Goal: Transaction & Acquisition: Purchase product/service

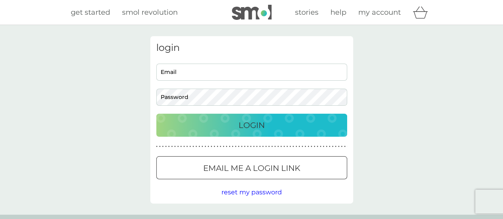
type input "[EMAIL_ADDRESS][DOMAIN_NAME]"
click at [249, 123] on p "Login" at bounding box center [252, 125] width 26 height 13
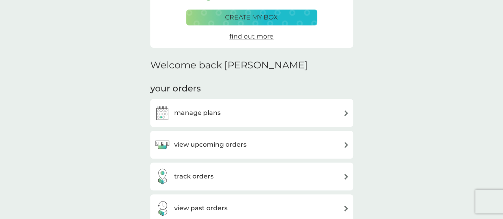
scroll to position [159, 0]
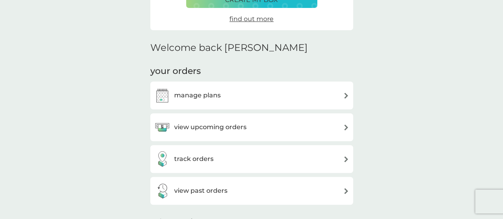
click at [212, 128] on h3 "view upcoming orders" at bounding box center [210, 127] width 72 height 10
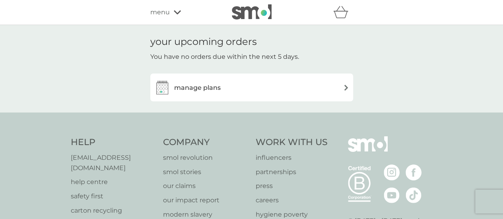
click at [247, 89] on div "manage plans" at bounding box center [251, 88] width 195 height 16
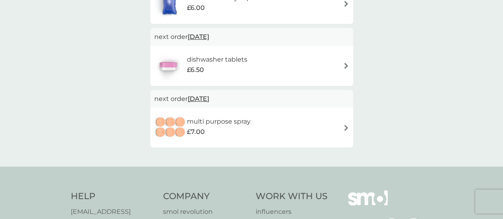
scroll to position [199, 0]
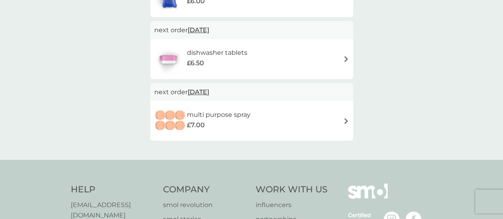
click at [346, 121] on img at bounding box center [346, 121] width 6 height 6
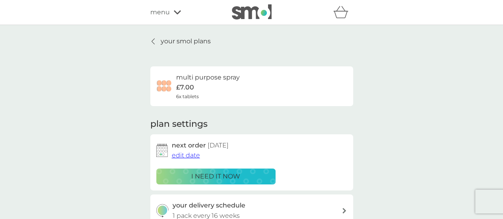
scroll to position [80, 0]
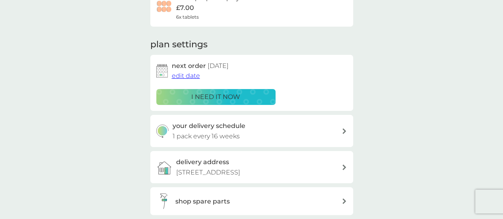
click at [341, 129] on div at bounding box center [344, 131] width 6 height 6
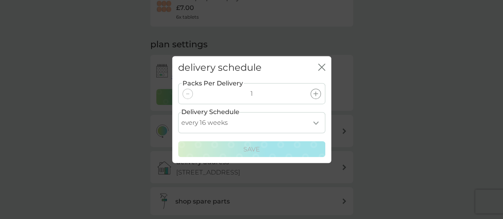
click at [319, 123] on select "every 1 week every 2 weeks every 3 weeks every 4 weeks every 5 weeks every 6 we…" at bounding box center [251, 122] width 147 height 21
select select "245"
click at [178, 112] on select "every 1 week every 2 weeks every 3 weeks every 4 weeks every 5 weeks every 6 we…" at bounding box center [251, 122] width 147 height 21
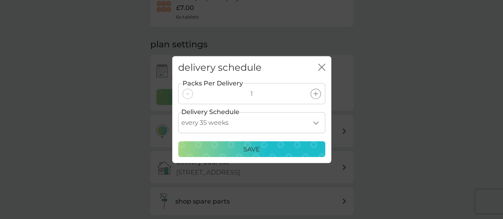
click at [251, 150] on p "Save" at bounding box center [251, 149] width 17 height 10
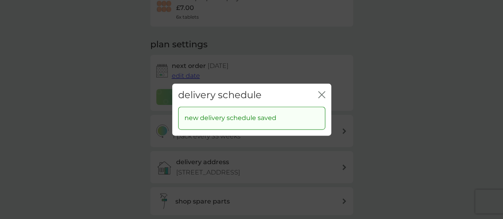
click at [322, 94] on icon "close" at bounding box center [323, 94] width 3 height 6
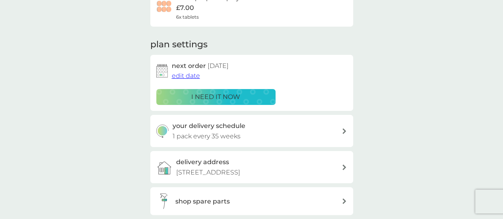
click at [188, 74] on span "edit date" at bounding box center [186, 76] width 28 height 8
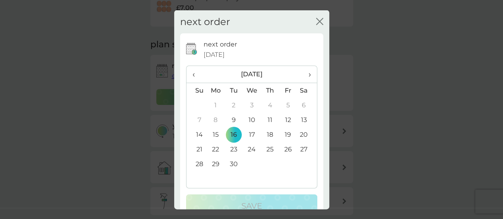
click at [303, 74] on span "›" at bounding box center [307, 74] width 8 height 17
click at [250, 163] on td "26" at bounding box center [252, 164] width 18 height 15
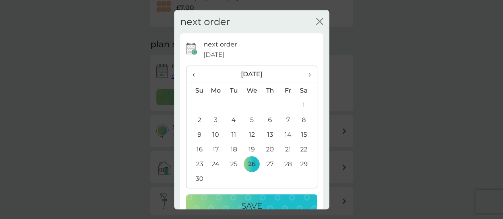
drag, startPoint x: 270, startPoint y: 194, endPoint x: 263, endPoint y: 191, distance: 7.3
click at [265, 192] on div "next order 16 Sep 2025 ‹ November 2025 › Su Mo Tu We Th Fr Sa 26 27 28 29 30 31…" at bounding box center [251, 128] width 131 height 178
click at [261, 200] on div "Save" at bounding box center [251, 206] width 115 height 13
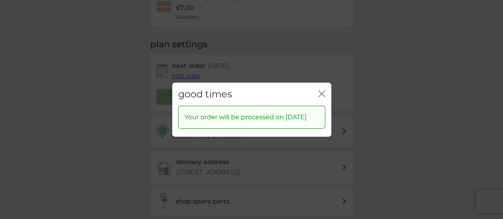
click at [323, 90] on icon "close" at bounding box center [323, 93] width 3 height 6
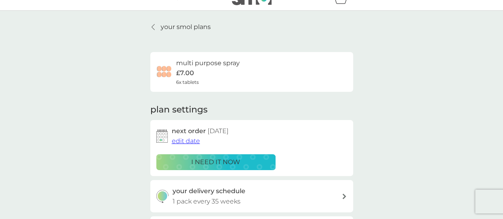
scroll to position [0, 0]
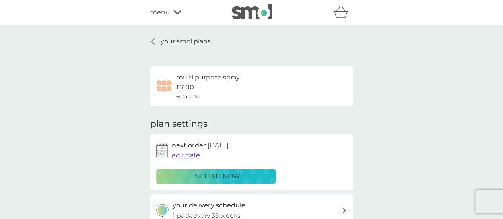
click at [152, 41] on icon at bounding box center [153, 41] width 3 height 6
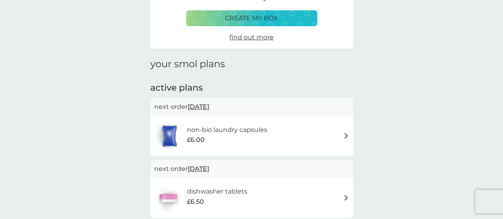
scroll to position [80, 0]
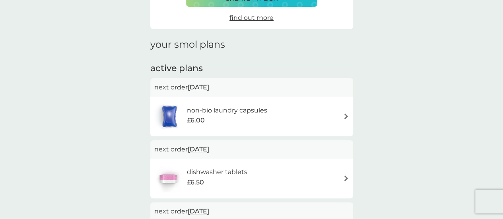
click at [345, 113] on div "non-bio laundry capsules £6.00" at bounding box center [251, 117] width 195 height 28
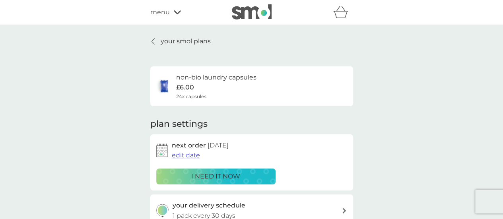
click at [233, 176] on p "i need it now" at bounding box center [215, 176] width 49 height 10
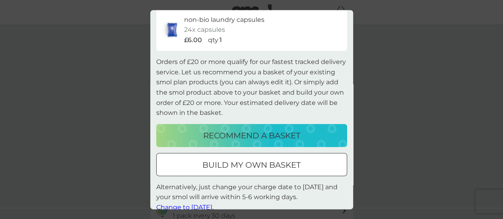
scroll to position [38, 0]
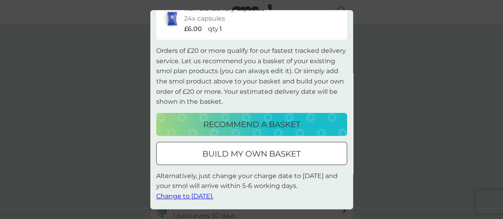
click at [263, 154] on p "build my own basket" at bounding box center [251, 154] width 98 height 13
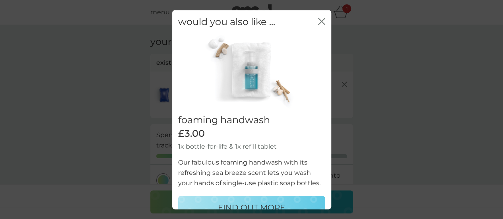
click at [322, 20] on icon "close" at bounding box center [323, 21] width 3 height 6
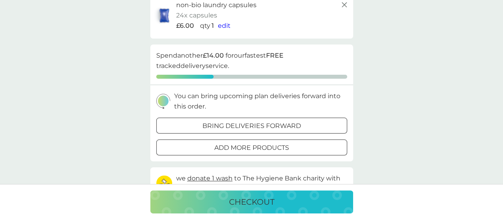
scroll to position [159, 0]
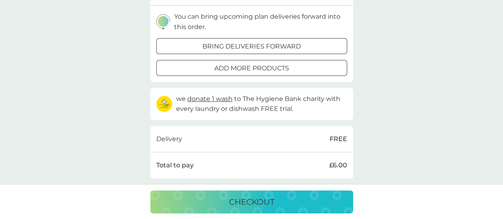
click at [270, 66] on p "add more products" at bounding box center [251, 68] width 75 height 10
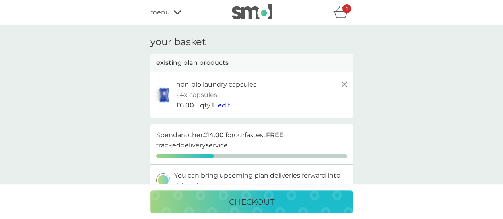
scroll to position [159, 0]
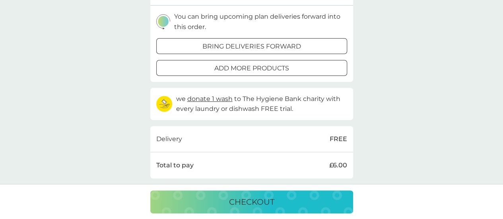
click at [231, 45] on p "bring deliveries forward" at bounding box center [251, 46] width 99 height 10
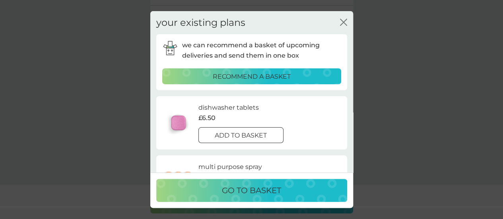
scroll to position [40, 0]
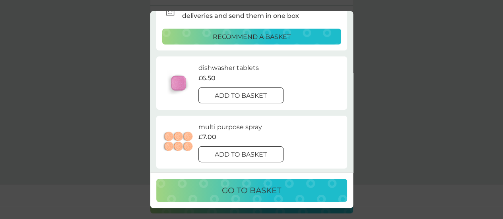
click at [251, 95] on div at bounding box center [251, 95] width 0 height 0
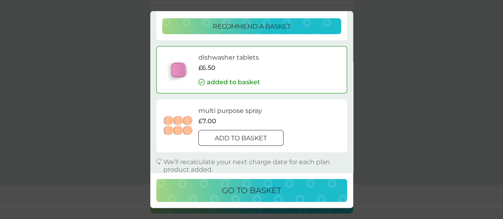
scroll to position [56, 0]
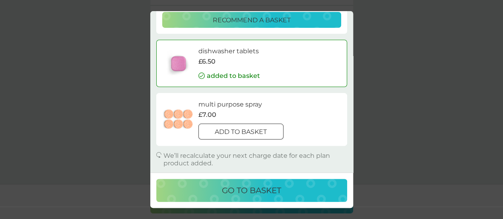
click at [267, 193] on p "go to basket" at bounding box center [251, 190] width 59 height 13
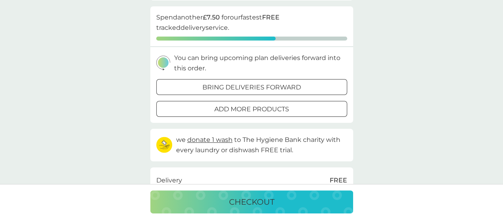
scroll to position [166, 0]
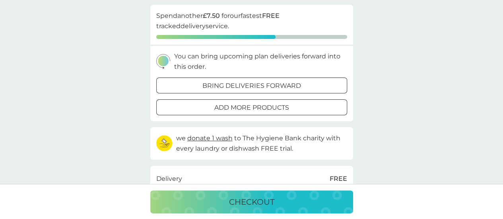
click at [262, 202] on p "checkout" at bounding box center [251, 202] width 45 height 13
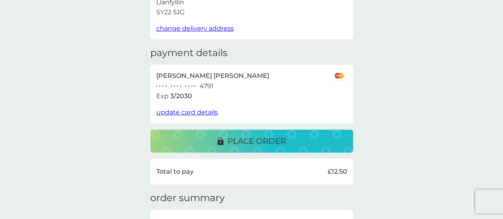
scroll to position [119, 0]
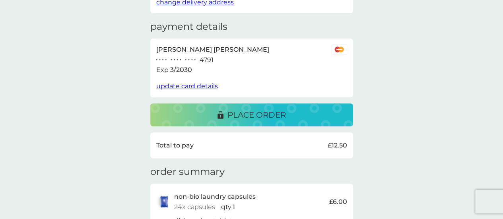
click at [275, 115] on p "place order" at bounding box center [257, 115] width 58 height 13
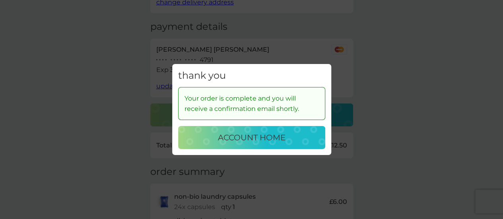
click at [292, 132] on div "account home" at bounding box center [251, 137] width 131 height 13
